Goal: Transaction & Acquisition: Purchase product/service

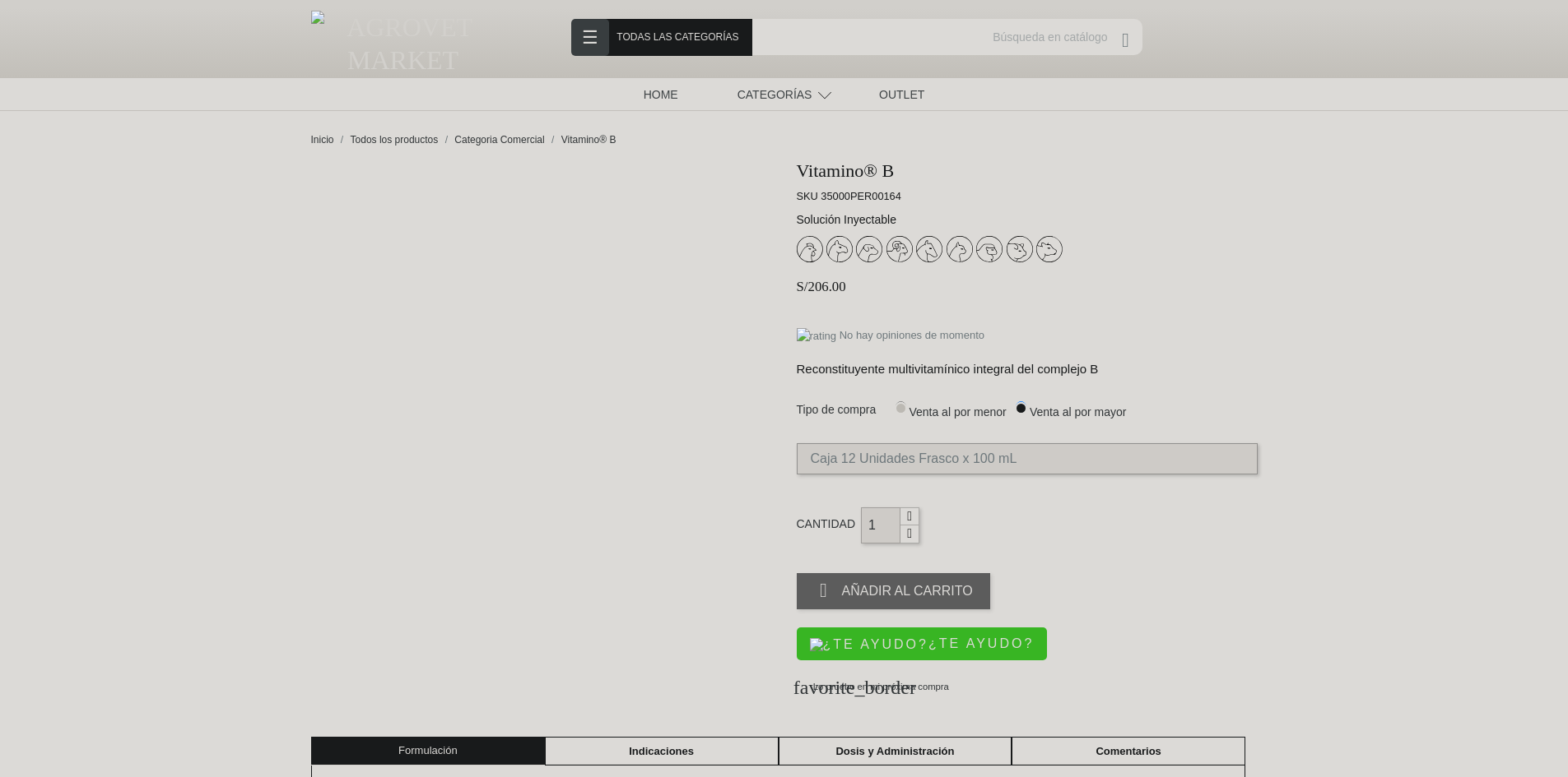
scroll to position [165, 0]
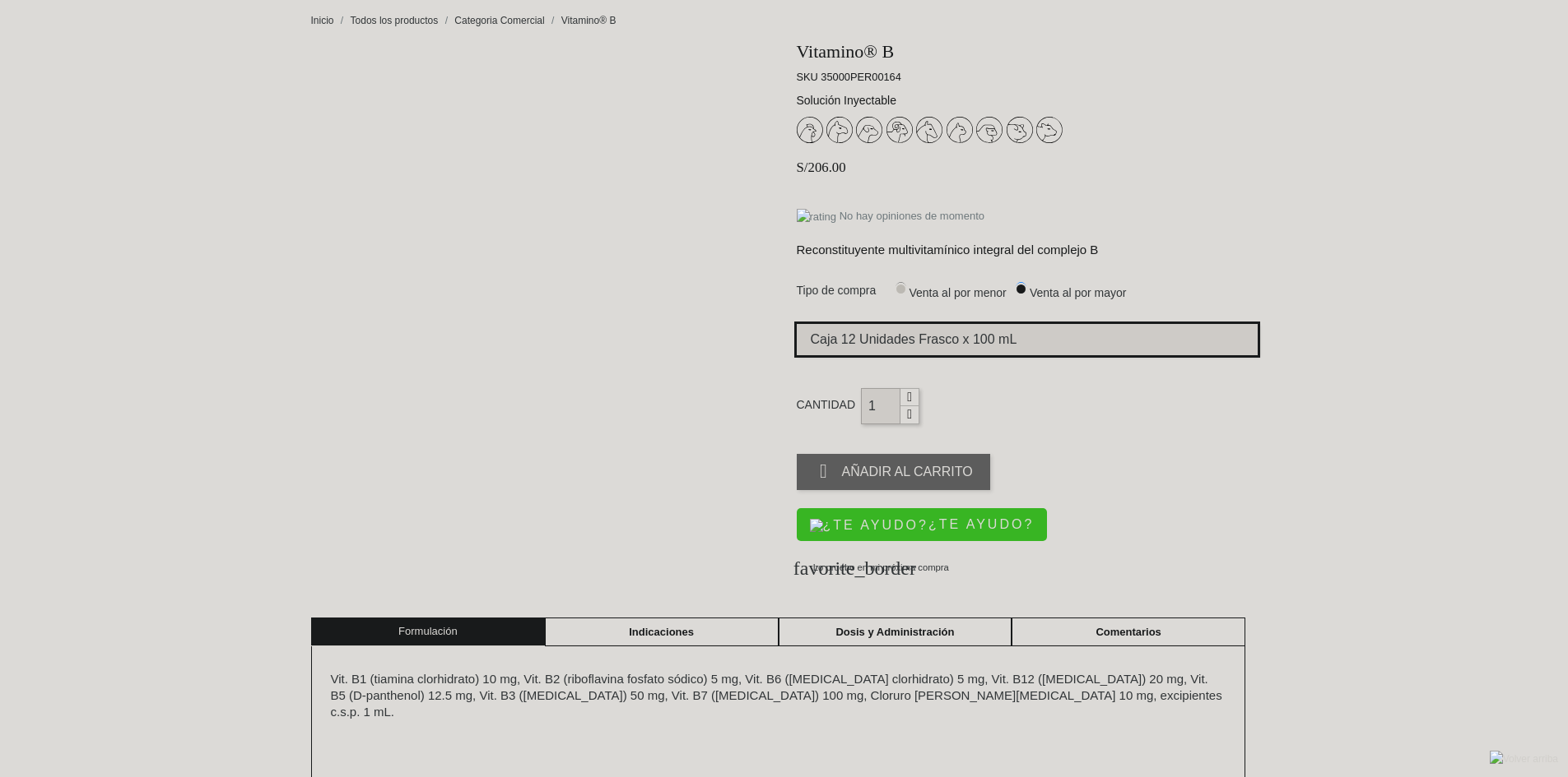
click at [1019, 336] on select "Elige la presentación comercial que deseas Caja 12 Unidades Frasco x 100 mL" at bounding box center [1027, 340] width 461 height 32
select select "7"
click at [797, 325] on select "Elige la presentación comercial que deseas Caja 12 Unidades Frasco x 100 mL" at bounding box center [1027, 340] width 461 height 32
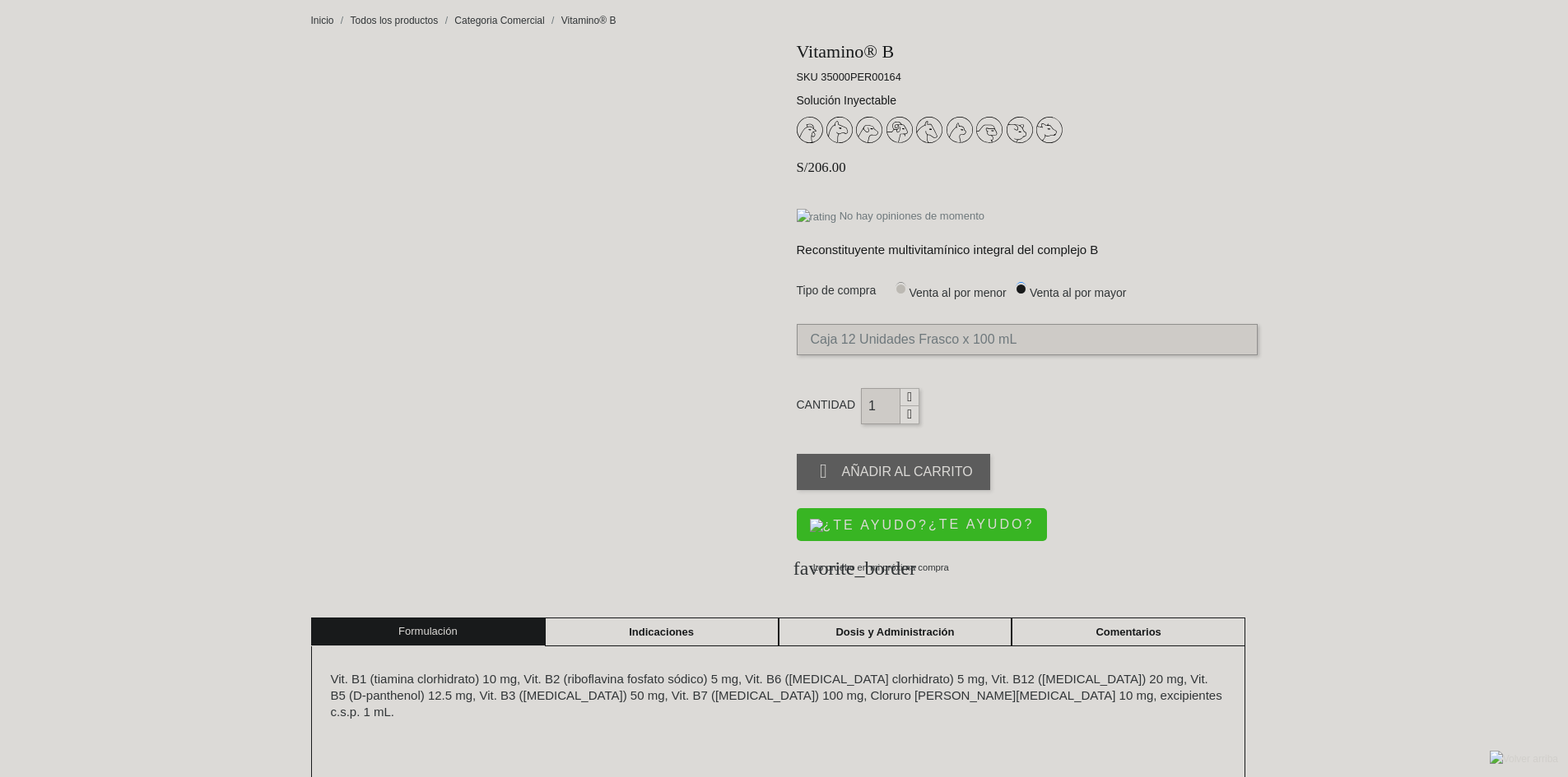
select select "7"
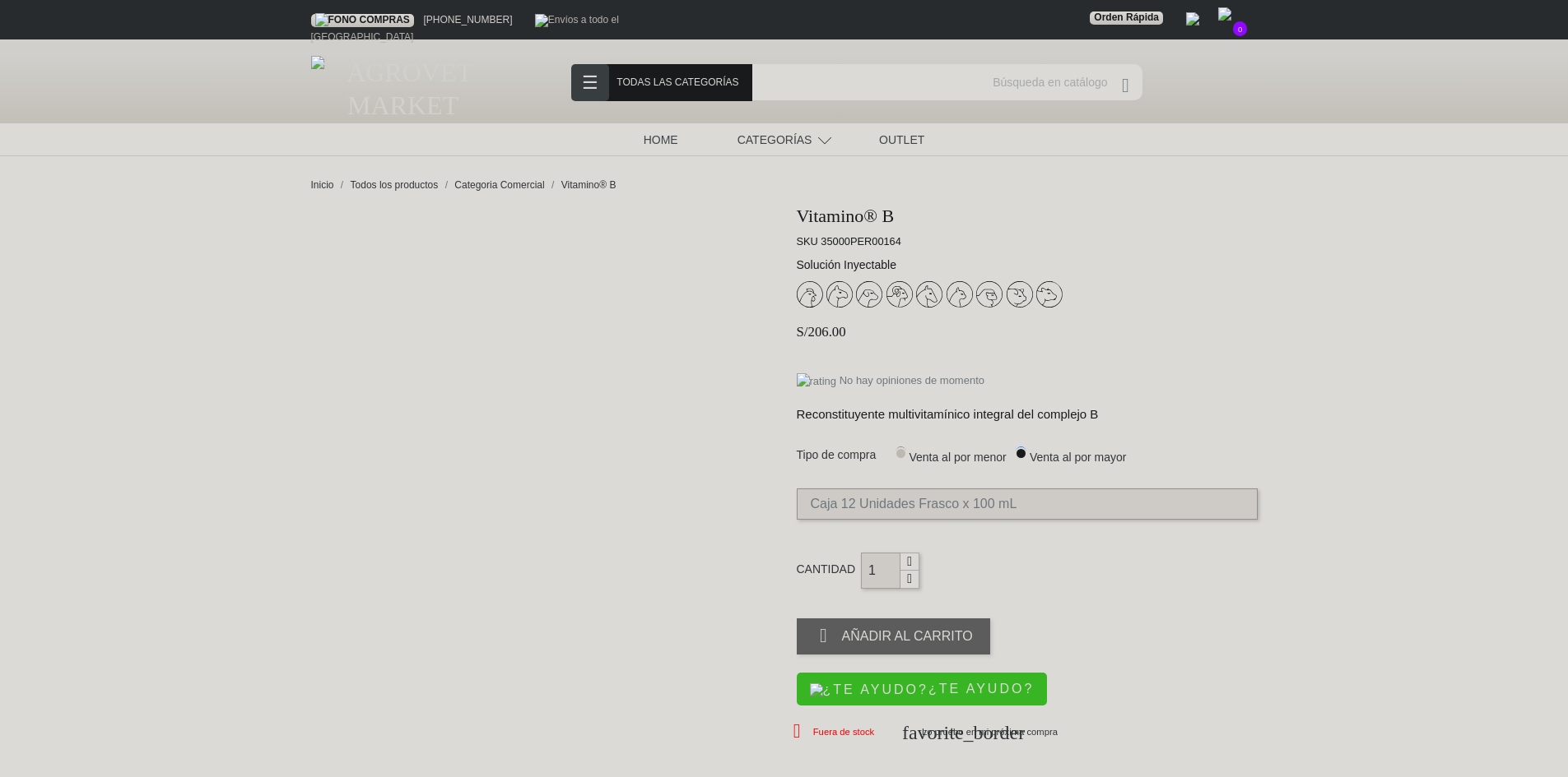
click at [904, 454] on input "Venta al por menor" at bounding box center [901, 452] width 11 height 11
radio input "true"
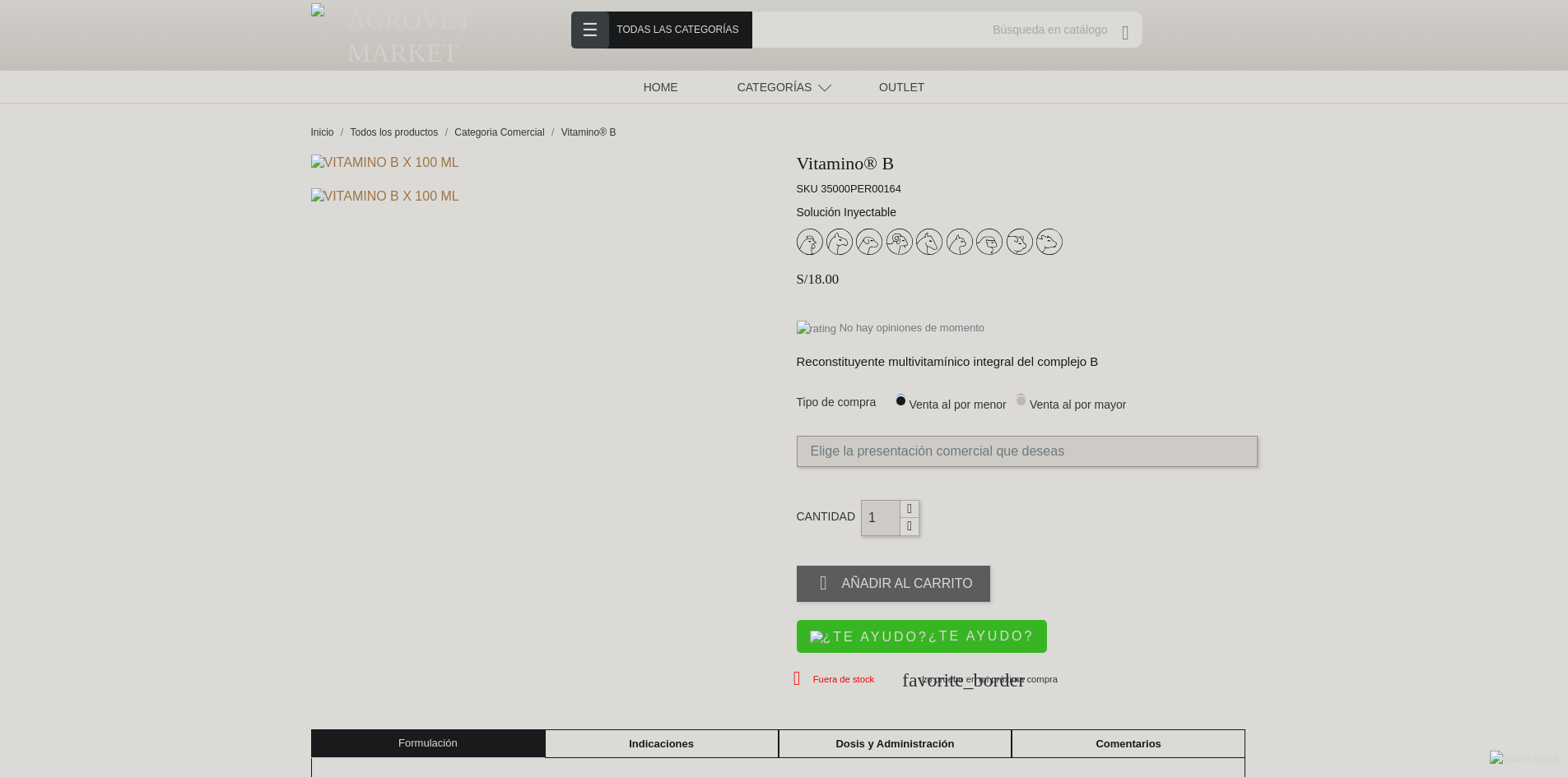
scroll to position [82, 0]
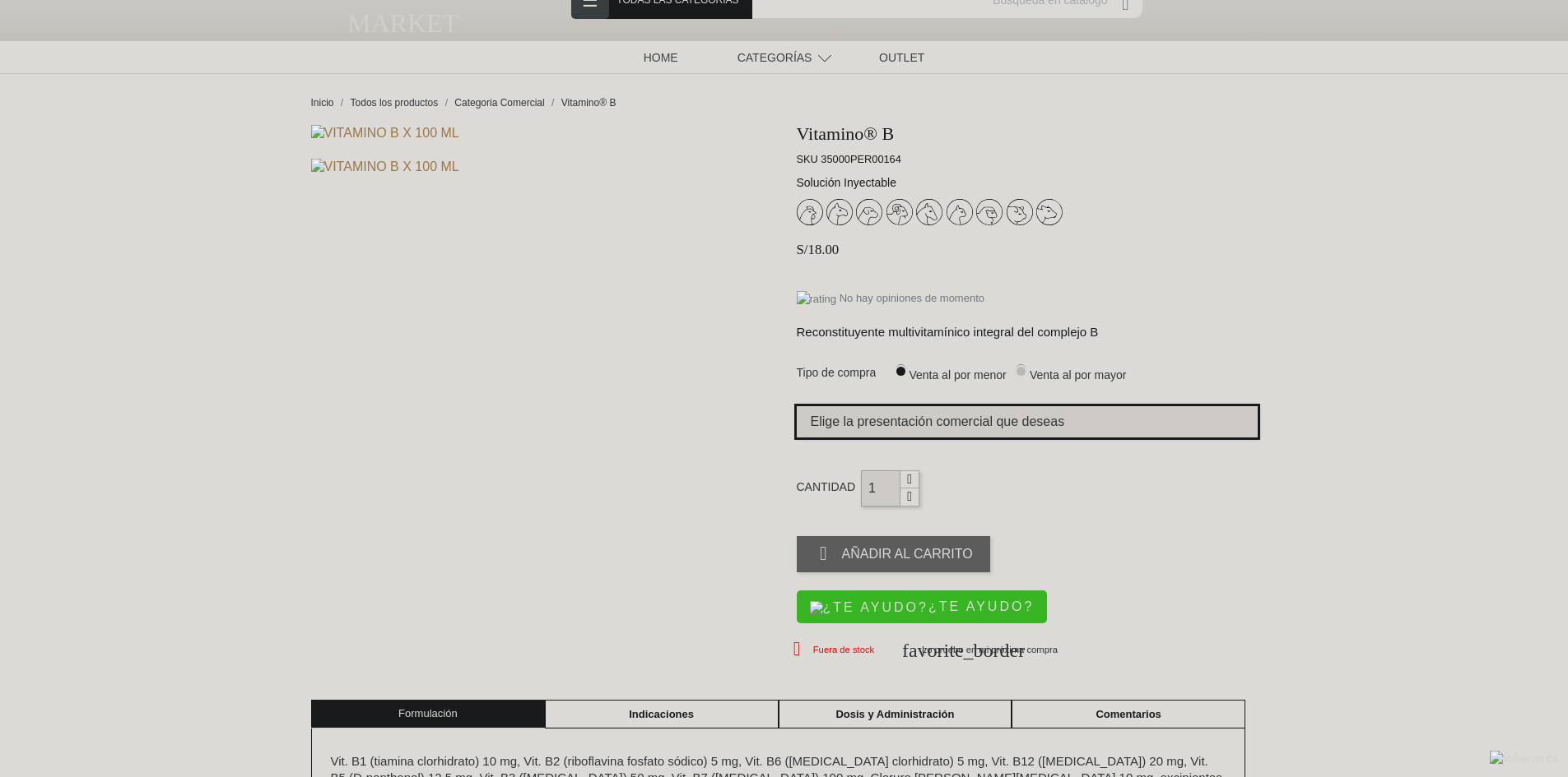
click at [1004, 418] on select "Elige la presentación comercial que deseas Frasco x 100 mL" at bounding box center [1027, 422] width 461 height 32
select select "3"
click at [797, 407] on select "Elige la presentación comercial que deseas Frasco x 100 mL" at bounding box center [1027, 422] width 461 height 32
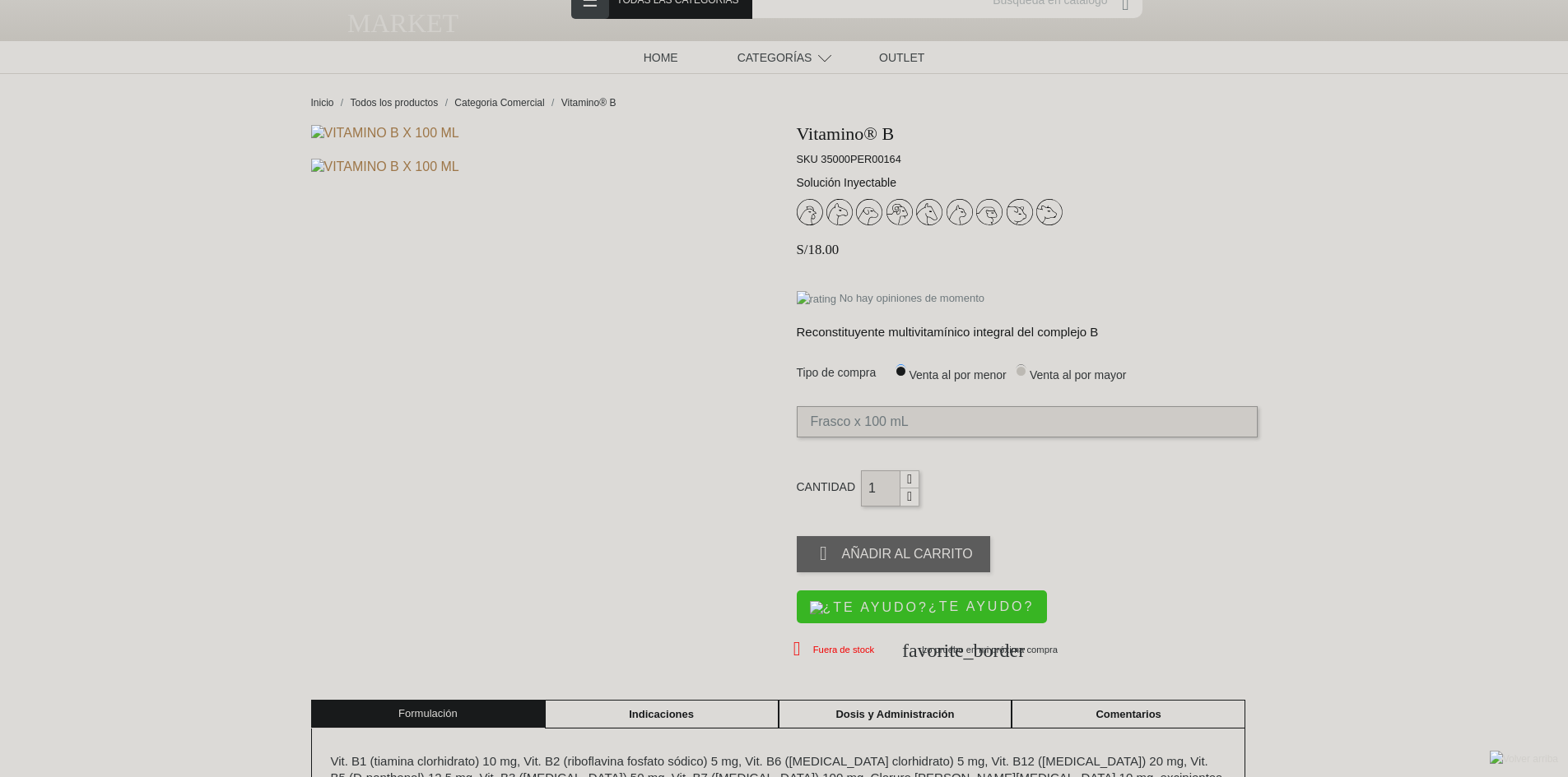
select select "3"
click at [907, 481] on icon "button" at bounding box center [909, 479] width 13 height 13
type input "3"
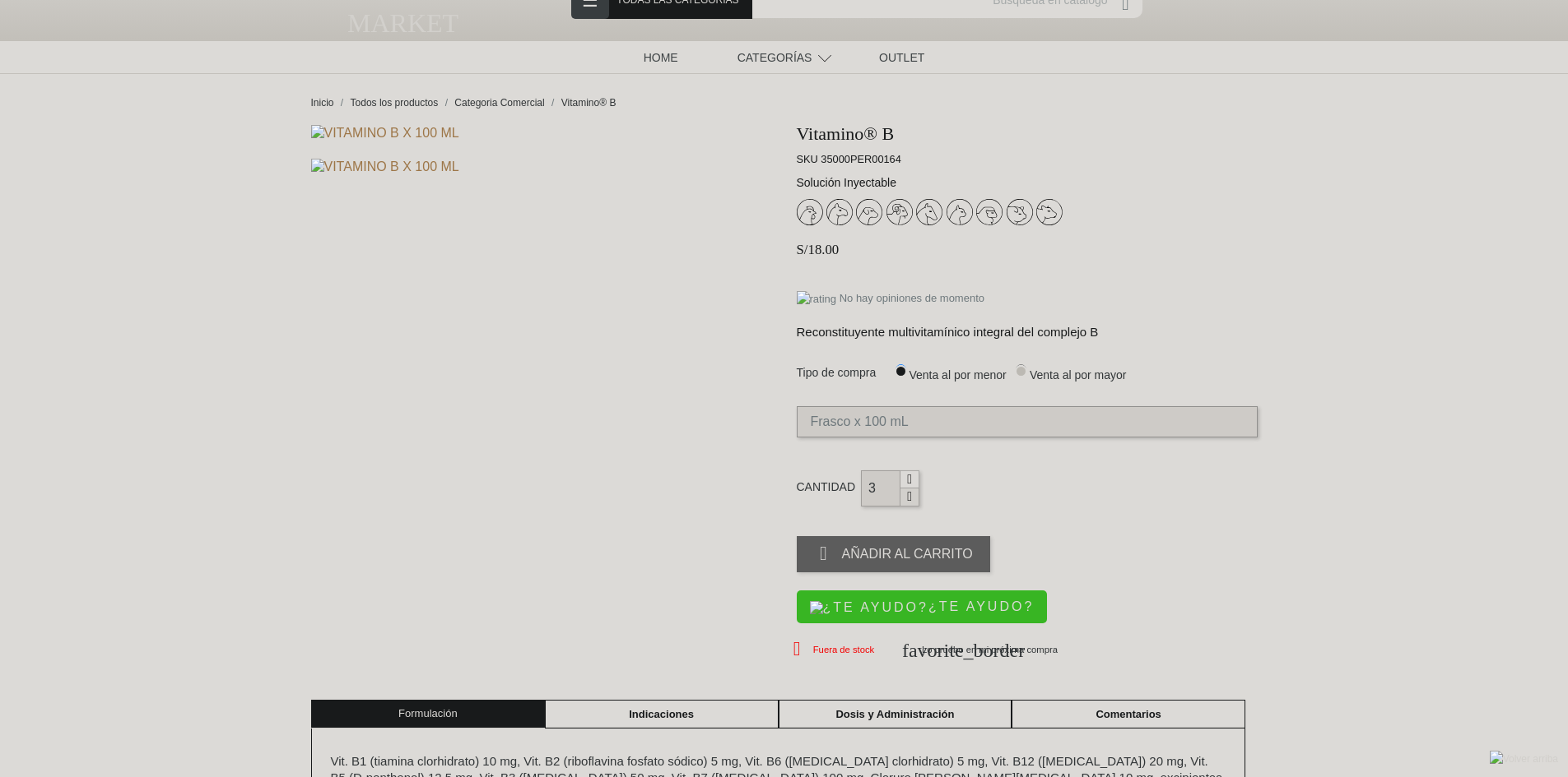
click at [909, 492] on icon "button" at bounding box center [909, 497] width 13 height 13
select select "3"
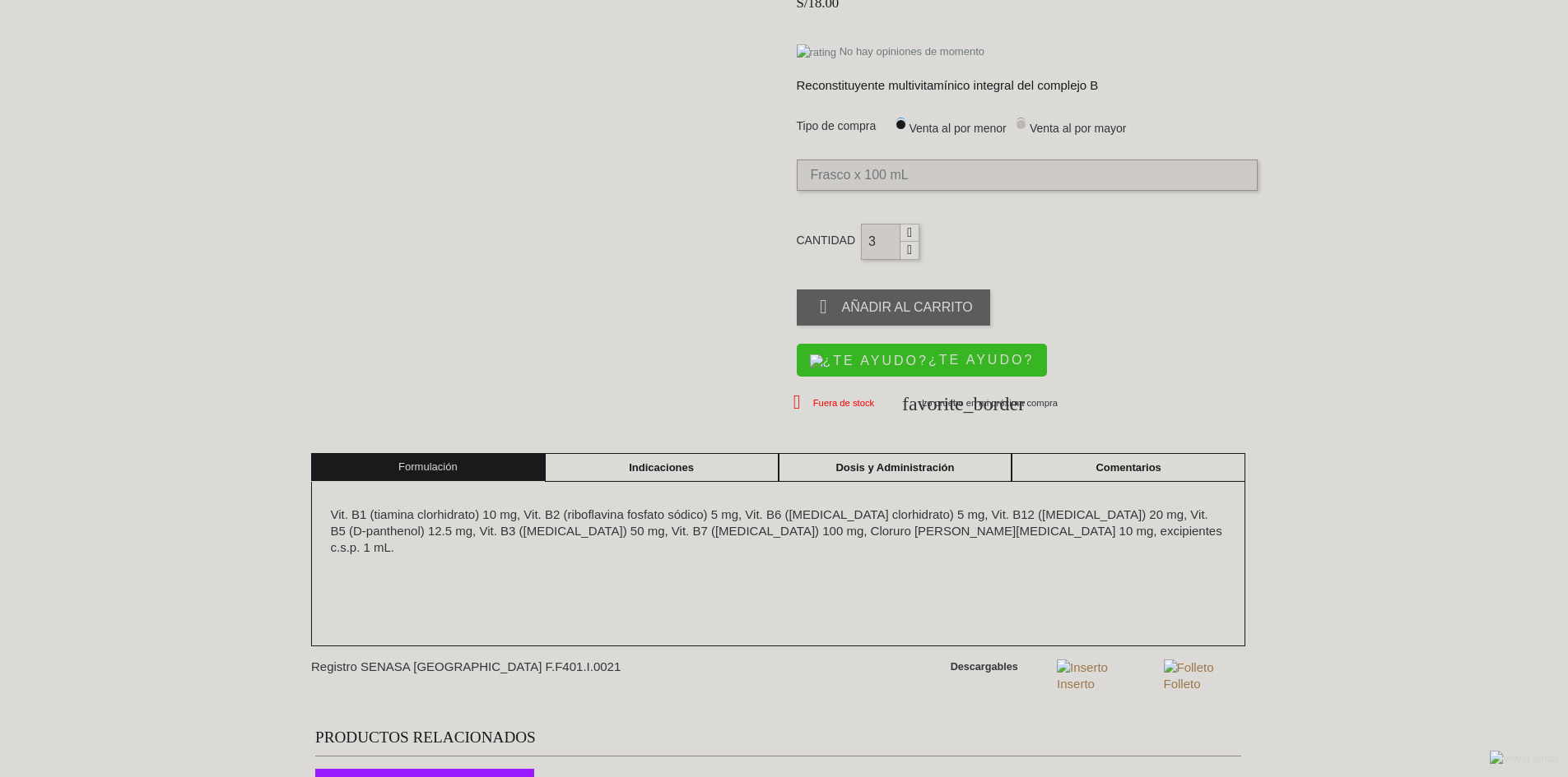
select select "3"
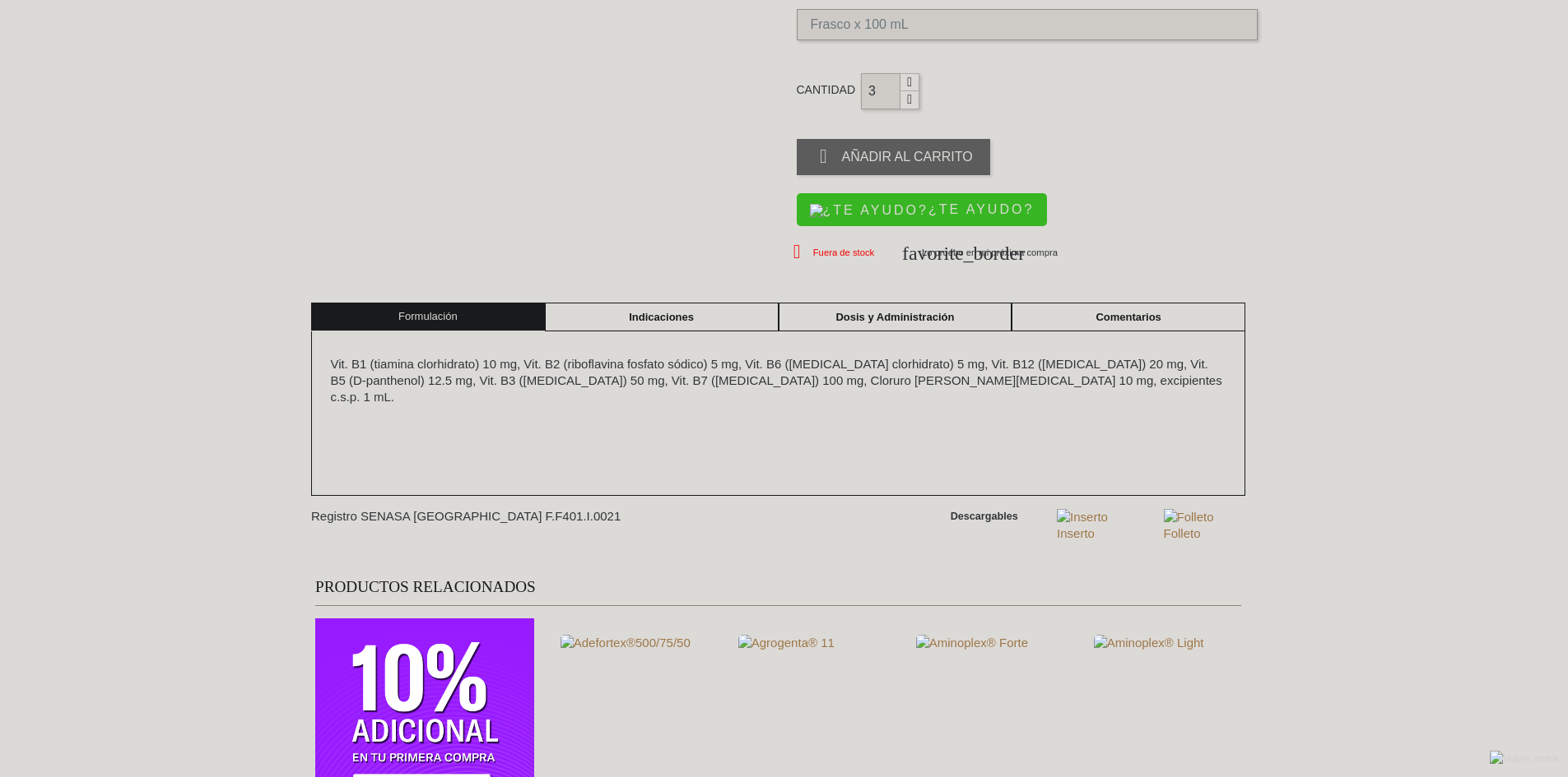
scroll to position [493, 0]
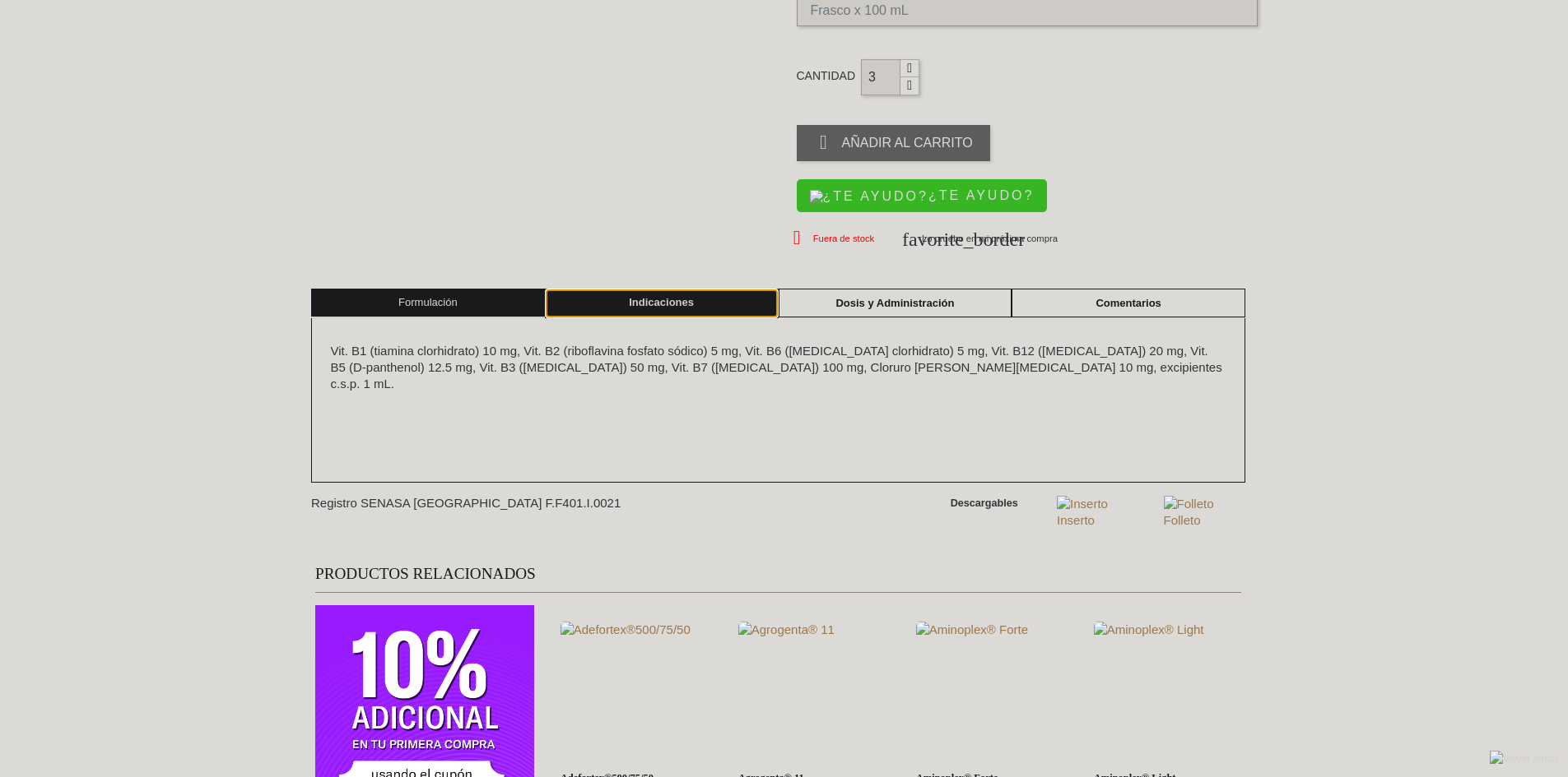
click at [671, 297] on link "Indicaciones" at bounding box center [662, 304] width 234 height 30
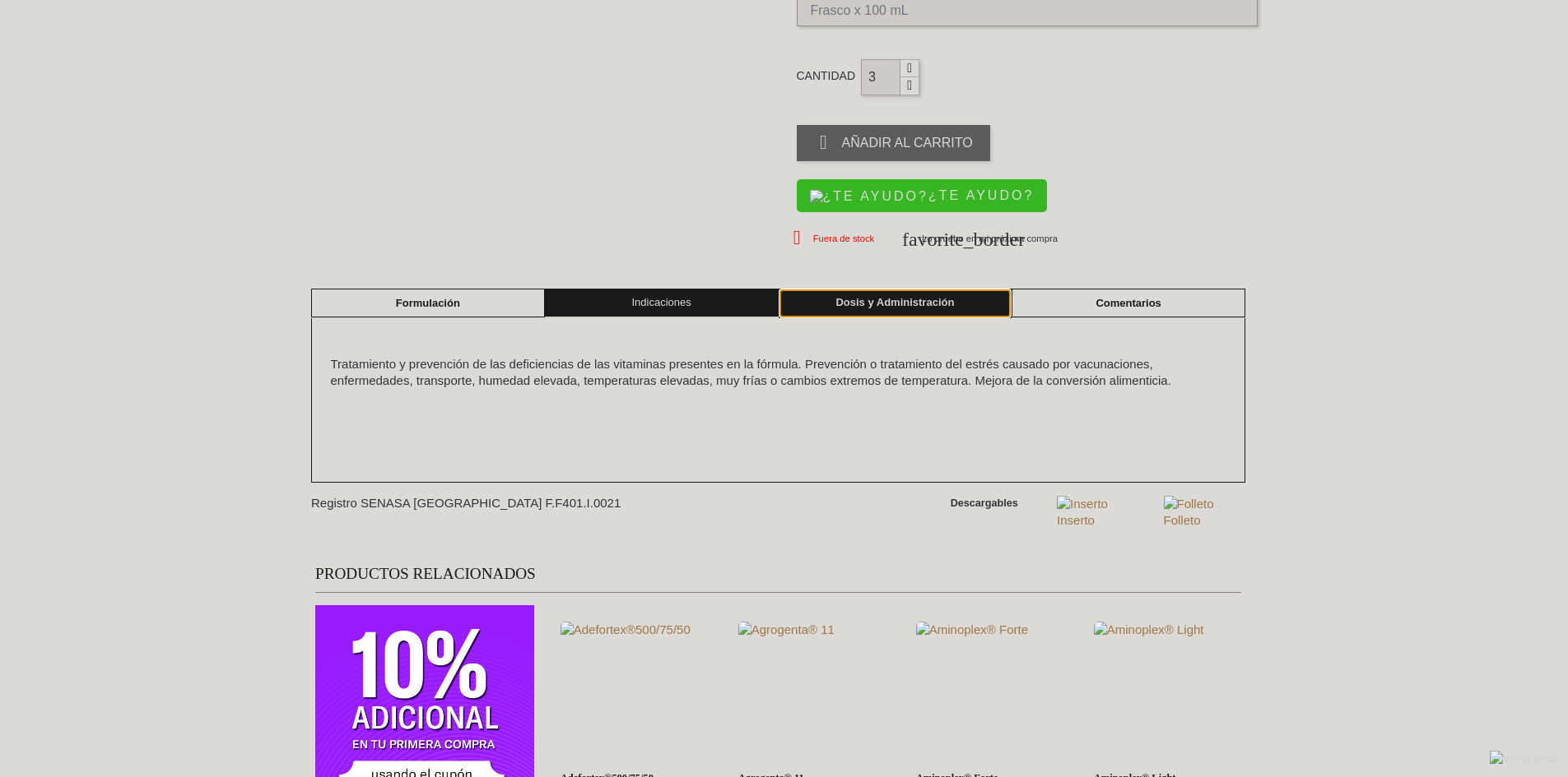
click at [793, 305] on link "Dosis y Administración" at bounding box center [895, 304] width 234 height 30
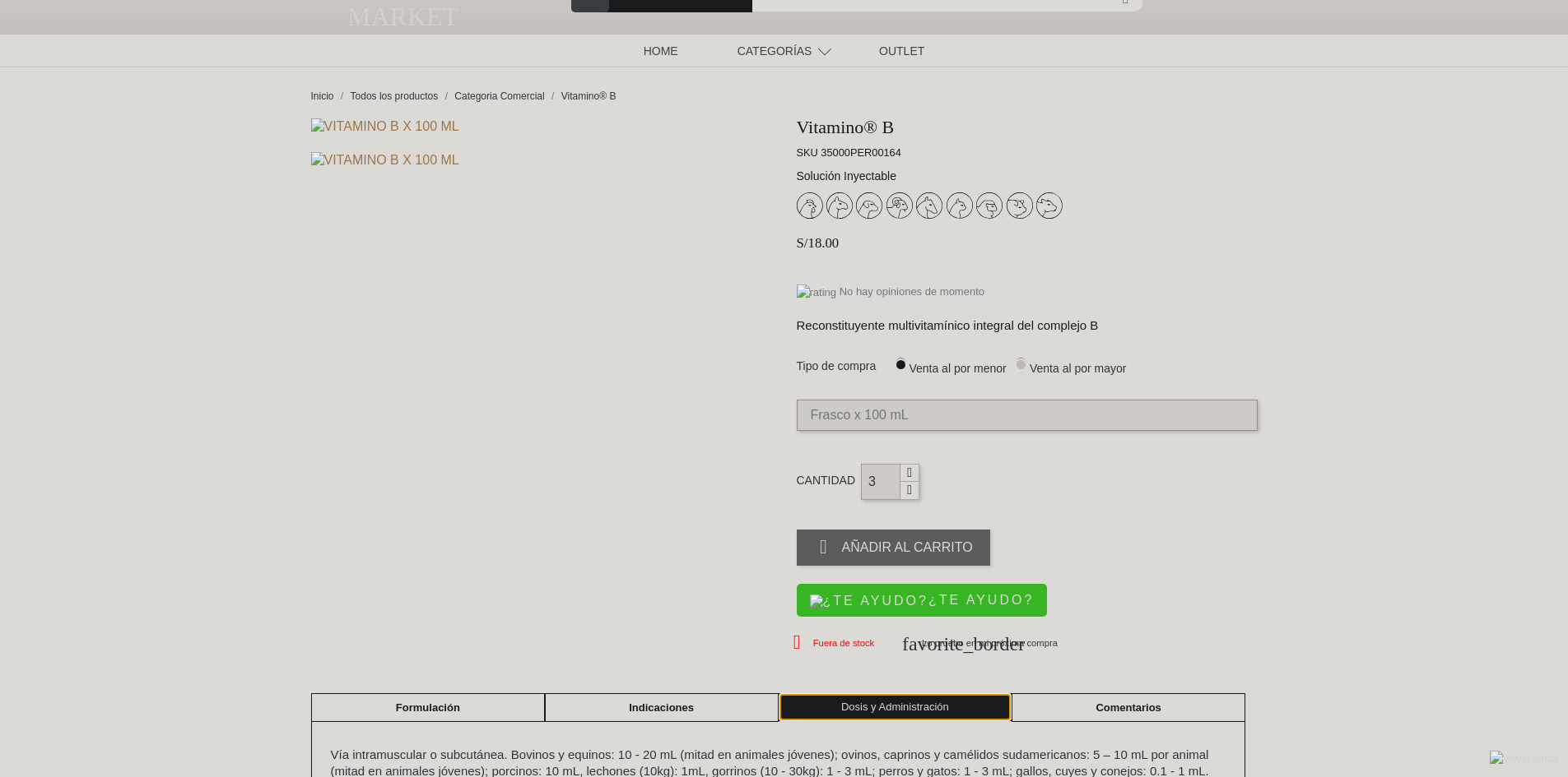
scroll to position [82, 0]
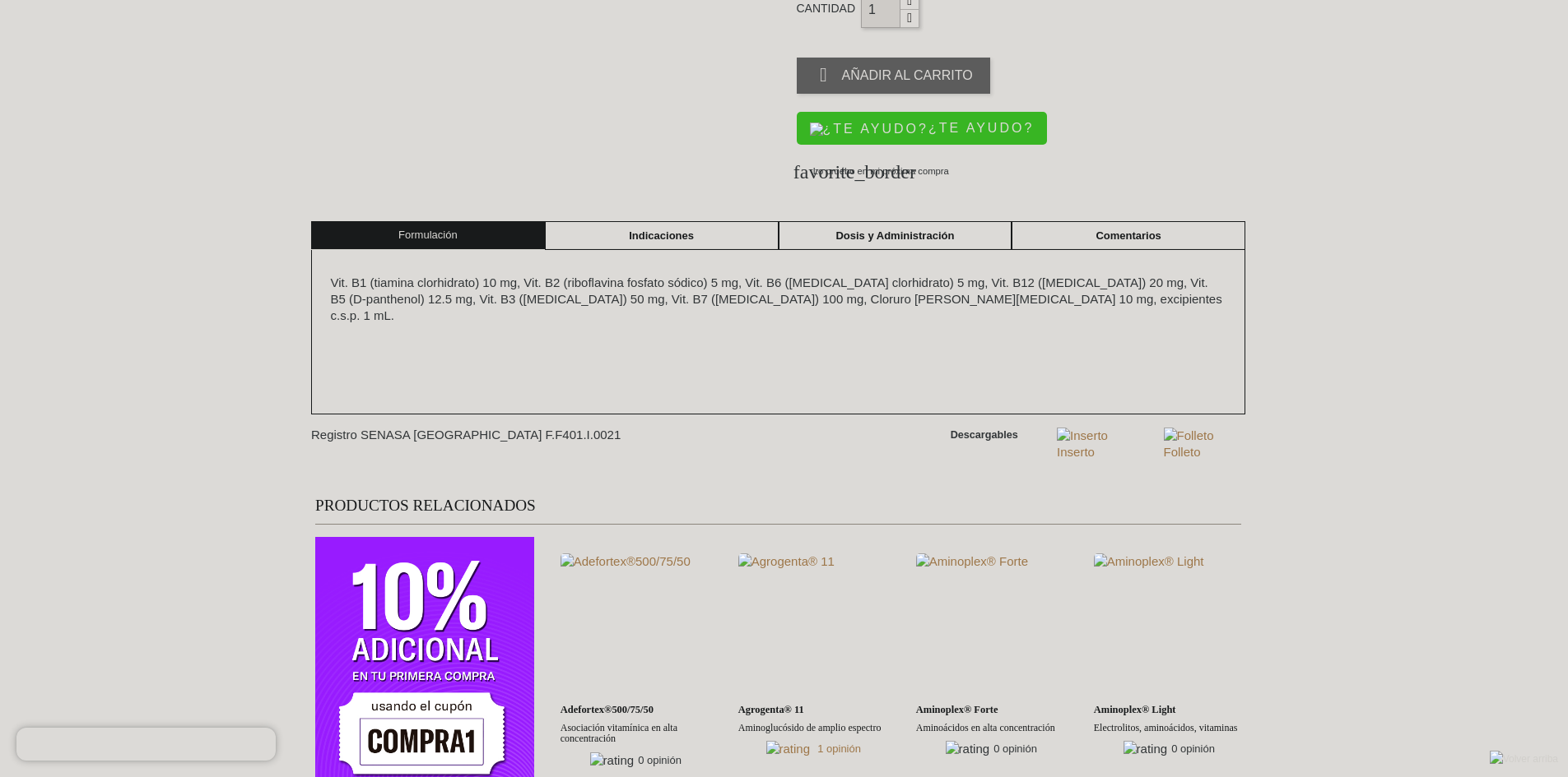
scroll to position [329, 0]
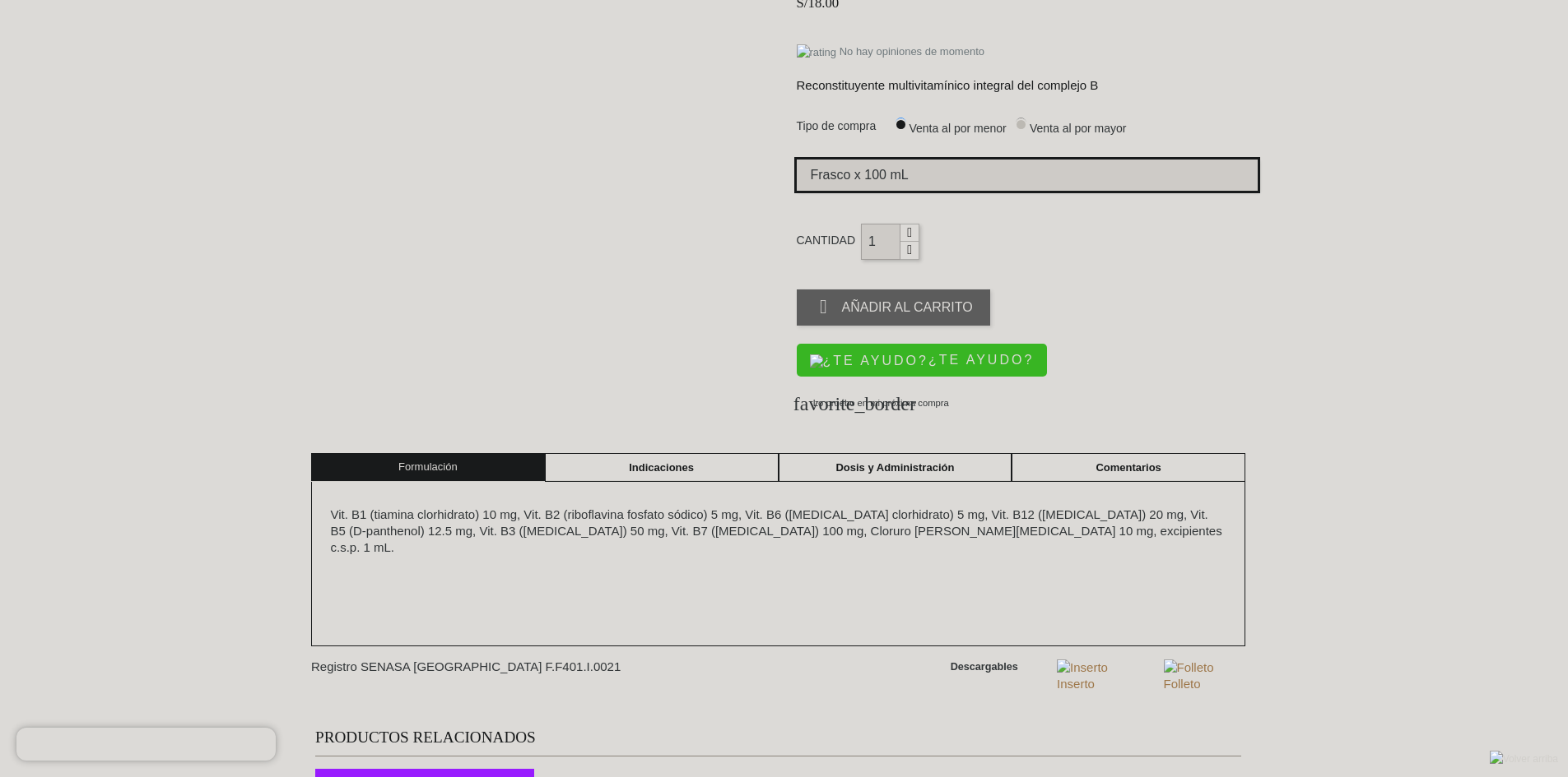
click at [909, 182] on select "Elige la presentación comercial que deseas Frasco x 100 mL" at bounding box center [1027, 175] width 461 height 32
select select "3"
click at [797, 160] on select "Elige la presentación comercial que deseas Frasco x 100 mL" at bounding box center [1027, 175] width 461 height 32
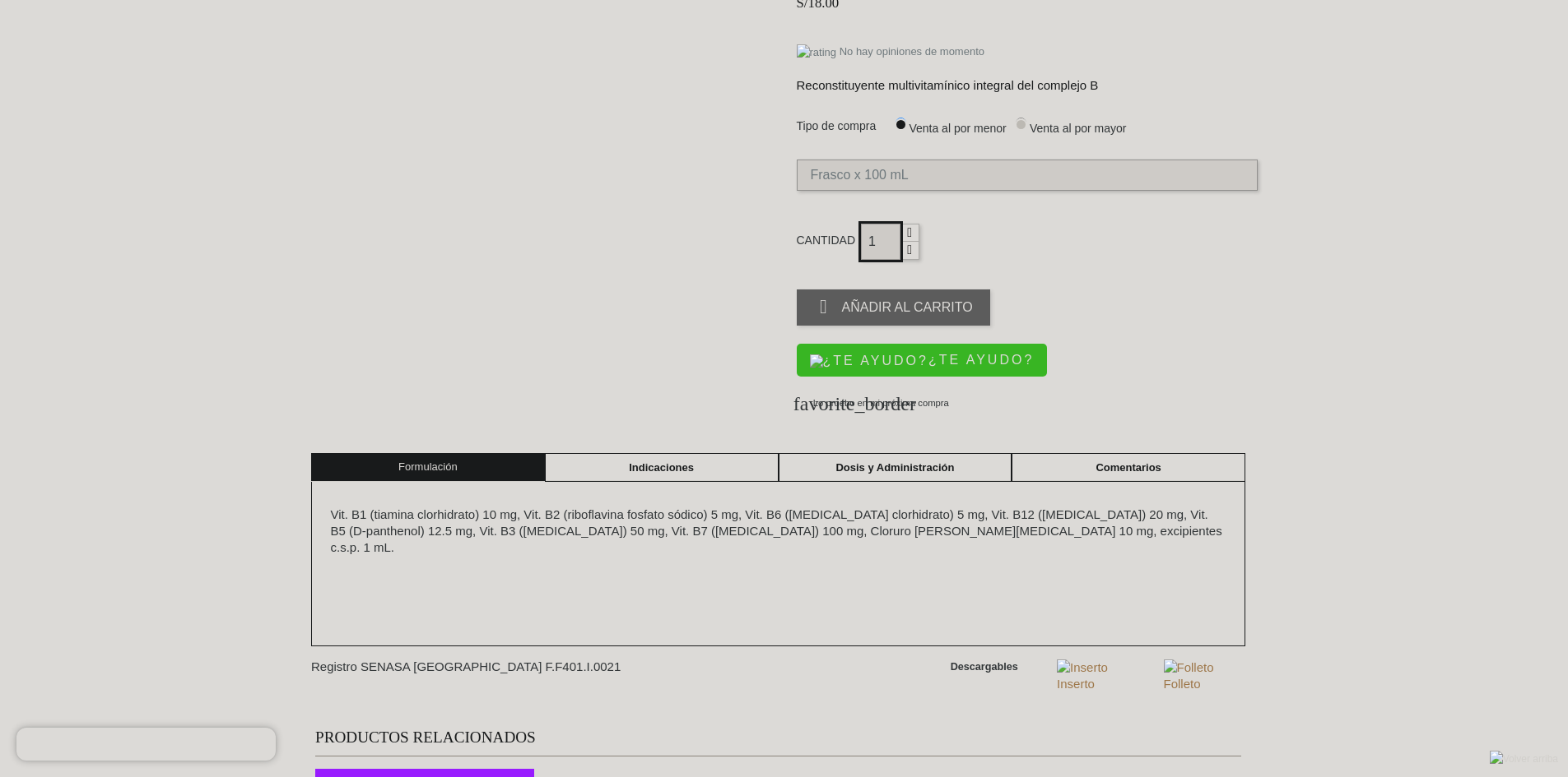
select select "3"
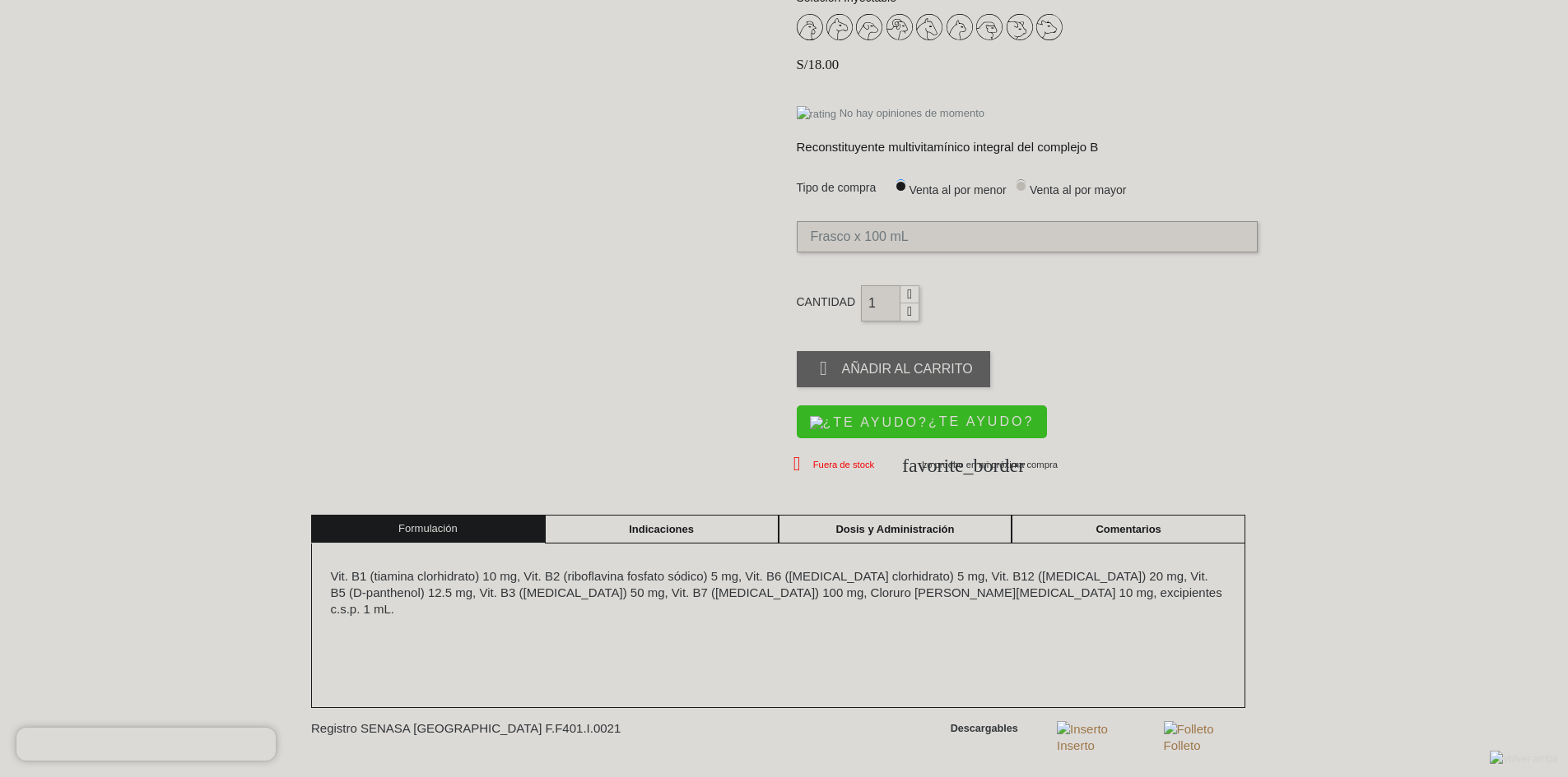
scroll to position [165, 0]
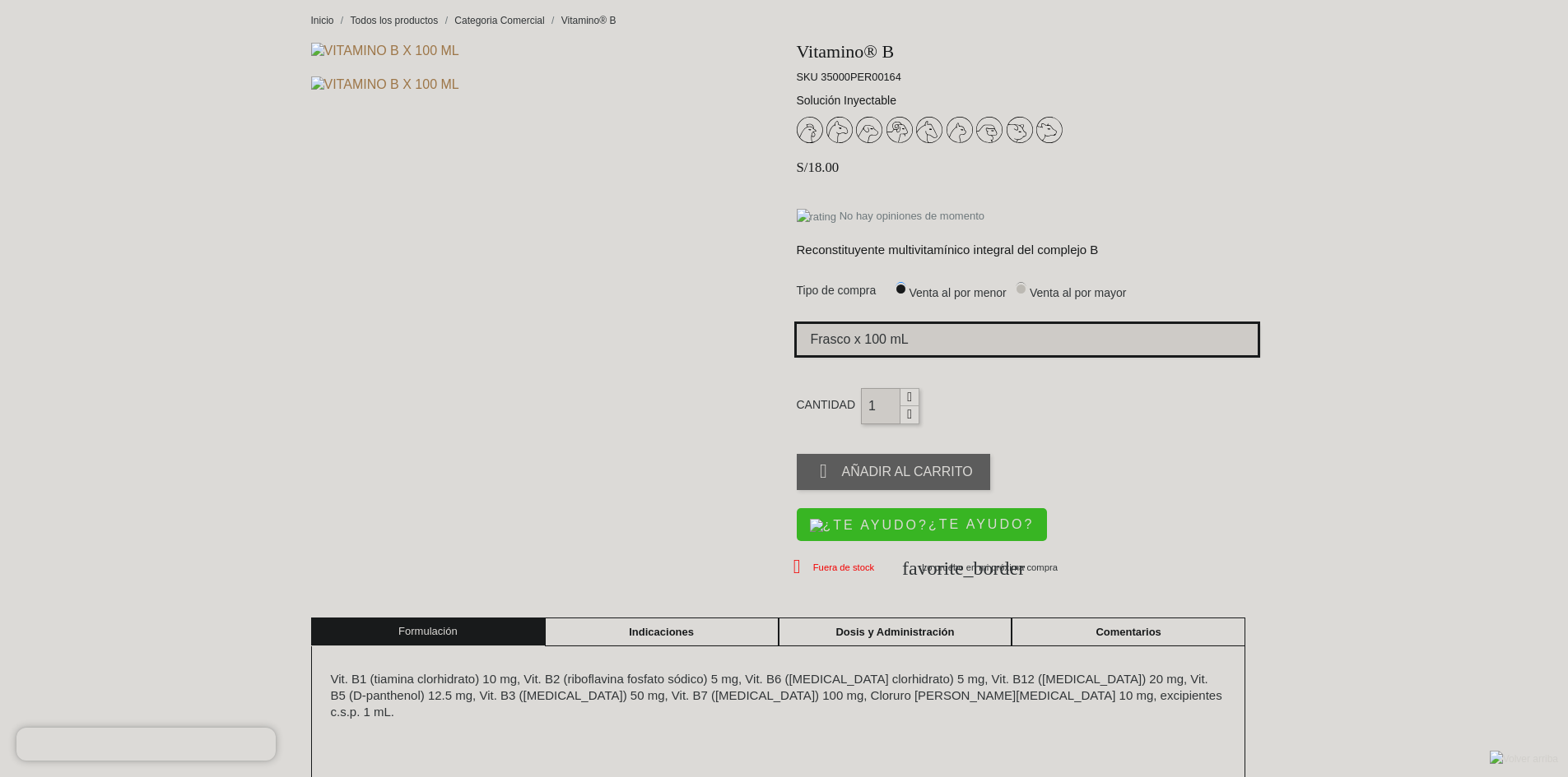
click at [960, 340] on select "Elige la presentación comercial que deseas Frasco x 100 mL" at bounding box center [1027, 340] width 461 height 32
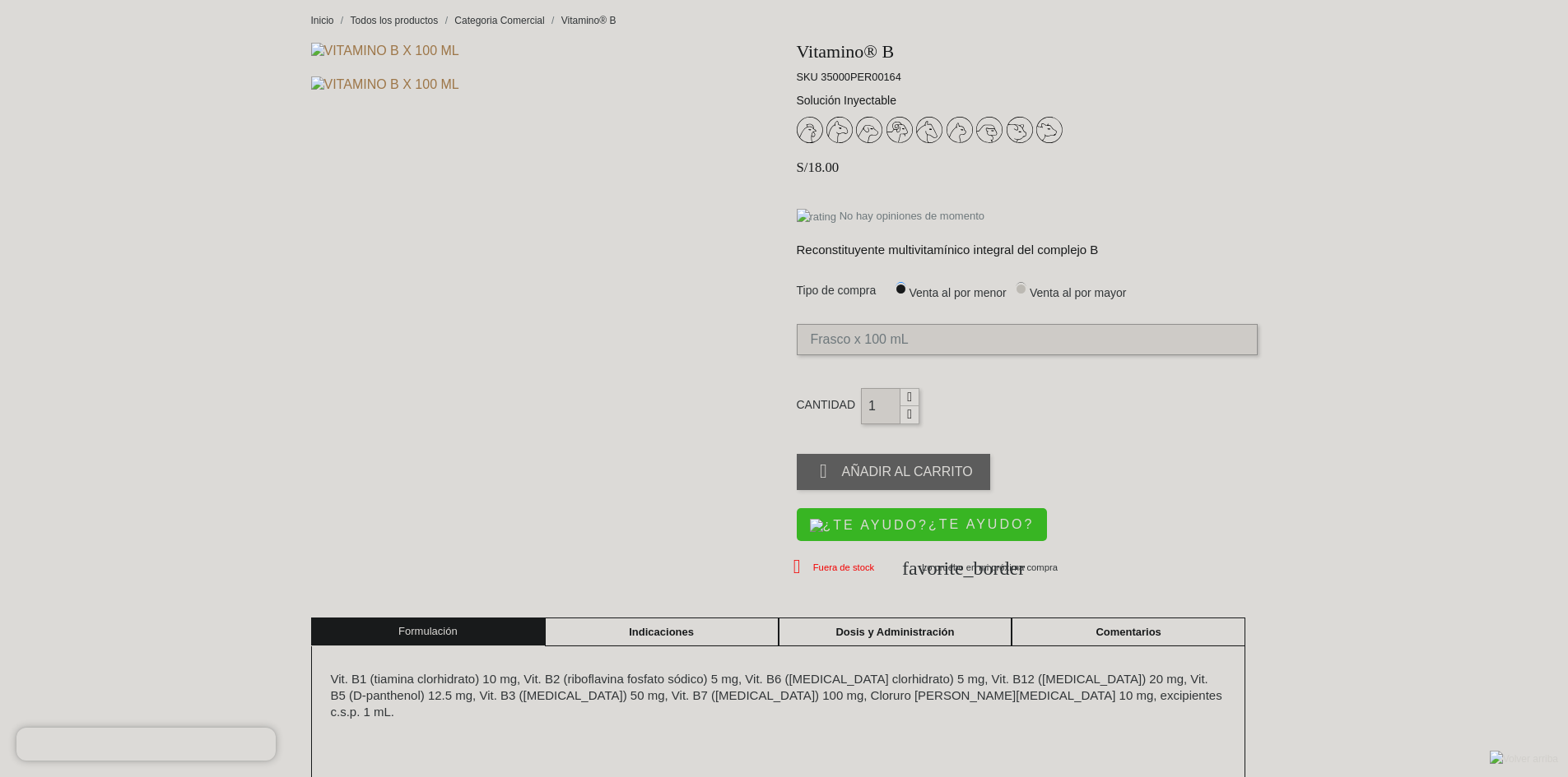
click at [1056, 292] on span "Venta al por mayor" at bounding box center [1078, 293] width 97 height 13
click at [1026, 292] on input "Venta al por mayor" at bounding box center [1021, 287] width 11 height 11
radio input "true"
select select "0"
click at [902, 287] on input "Venta al por menor" at bounding box center [901, 287] width 11 height 11
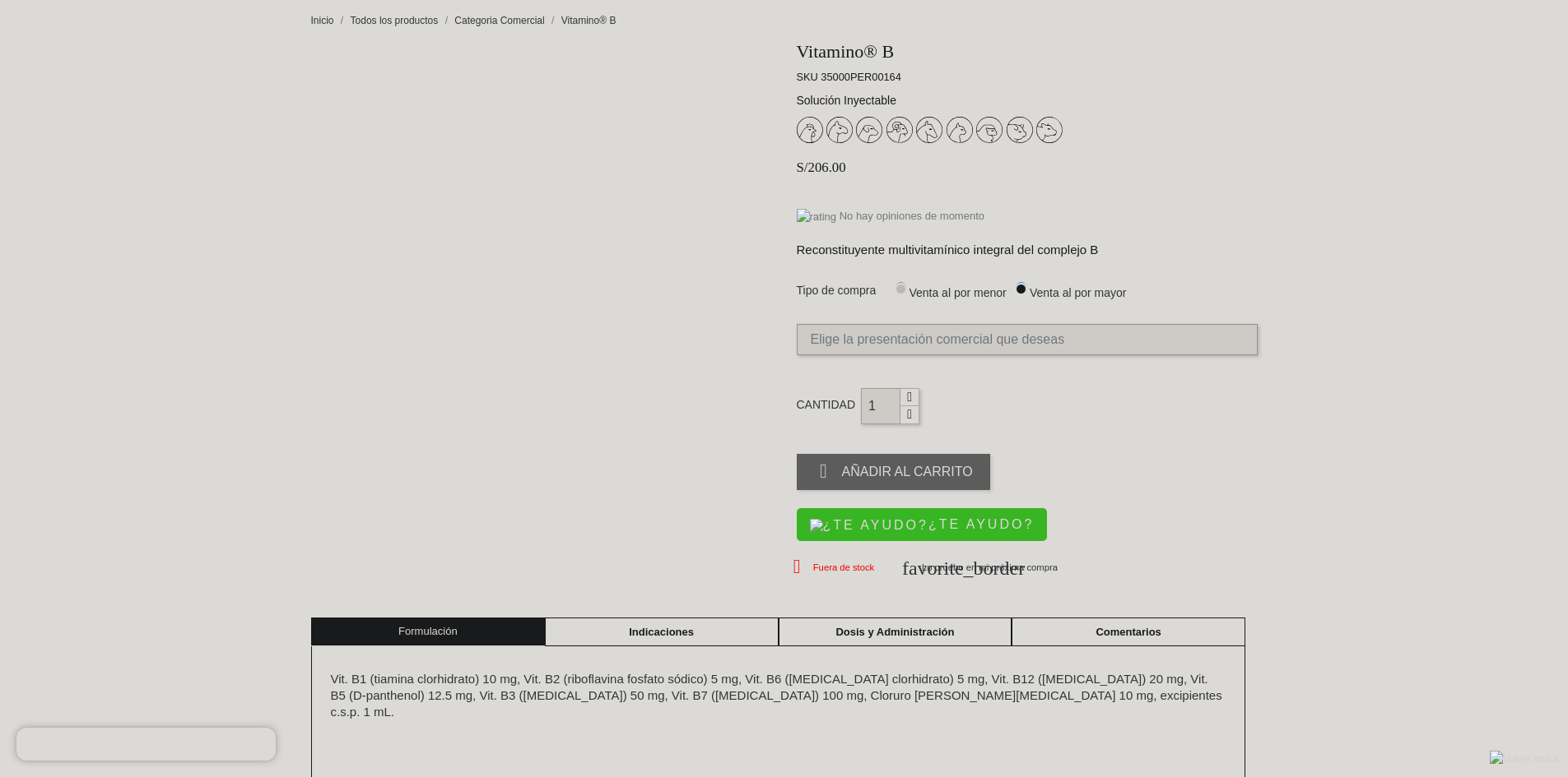
radio input "true"
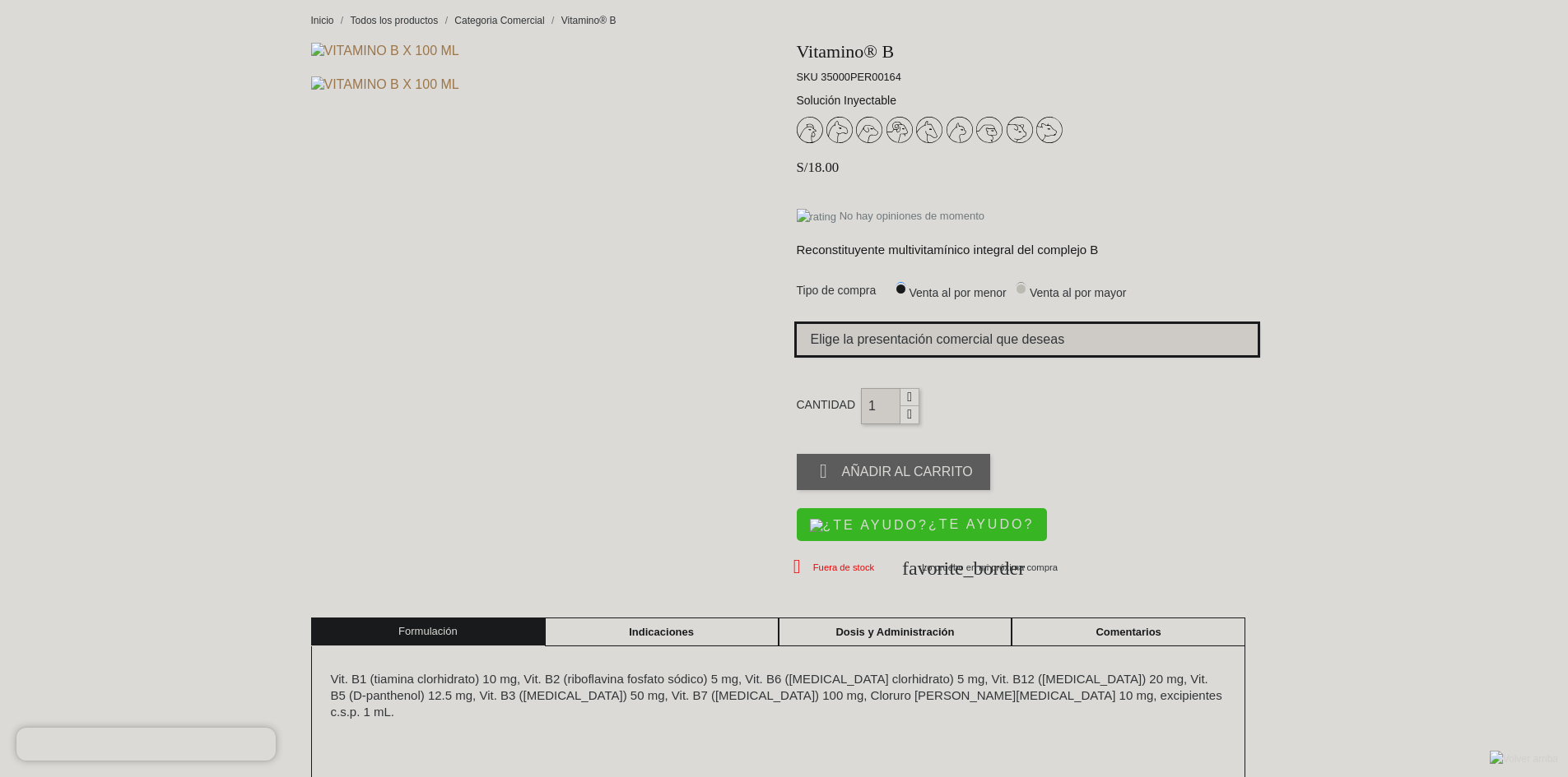
click at [905, 343] on select "Elige la presentación comercial que deseas Frasco x 100 mL" at bounding box center [1027, 340] width 461 height 32
select select "3"
click at [797, 325] on select "Elige la presentación comercial que deseas Frasco x 100 mL" at bounding box center [1027, 340] width 461 height 32
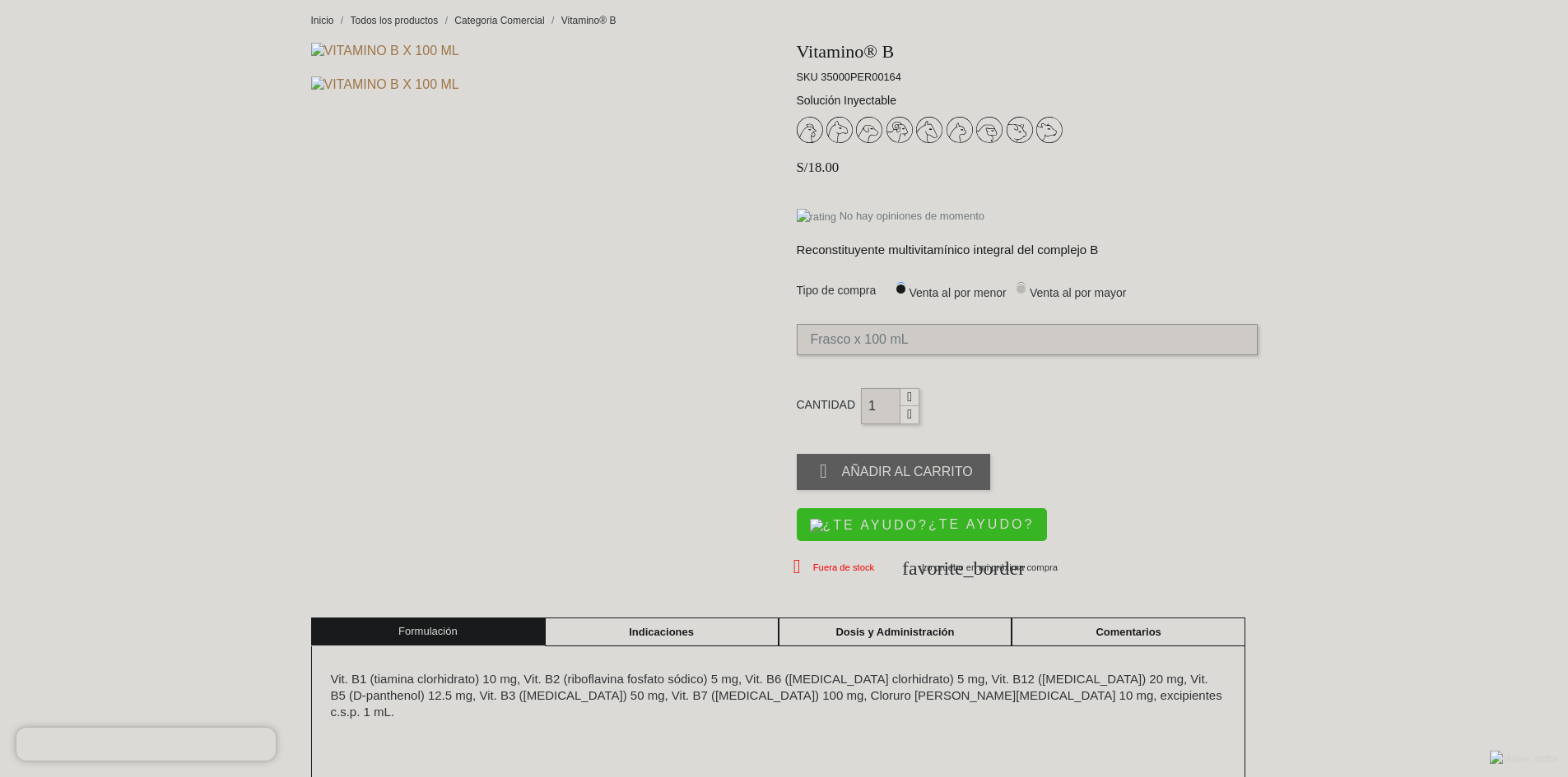
select select "3"
